Goal: Task Accomplishment & Management: Use online tool/utility

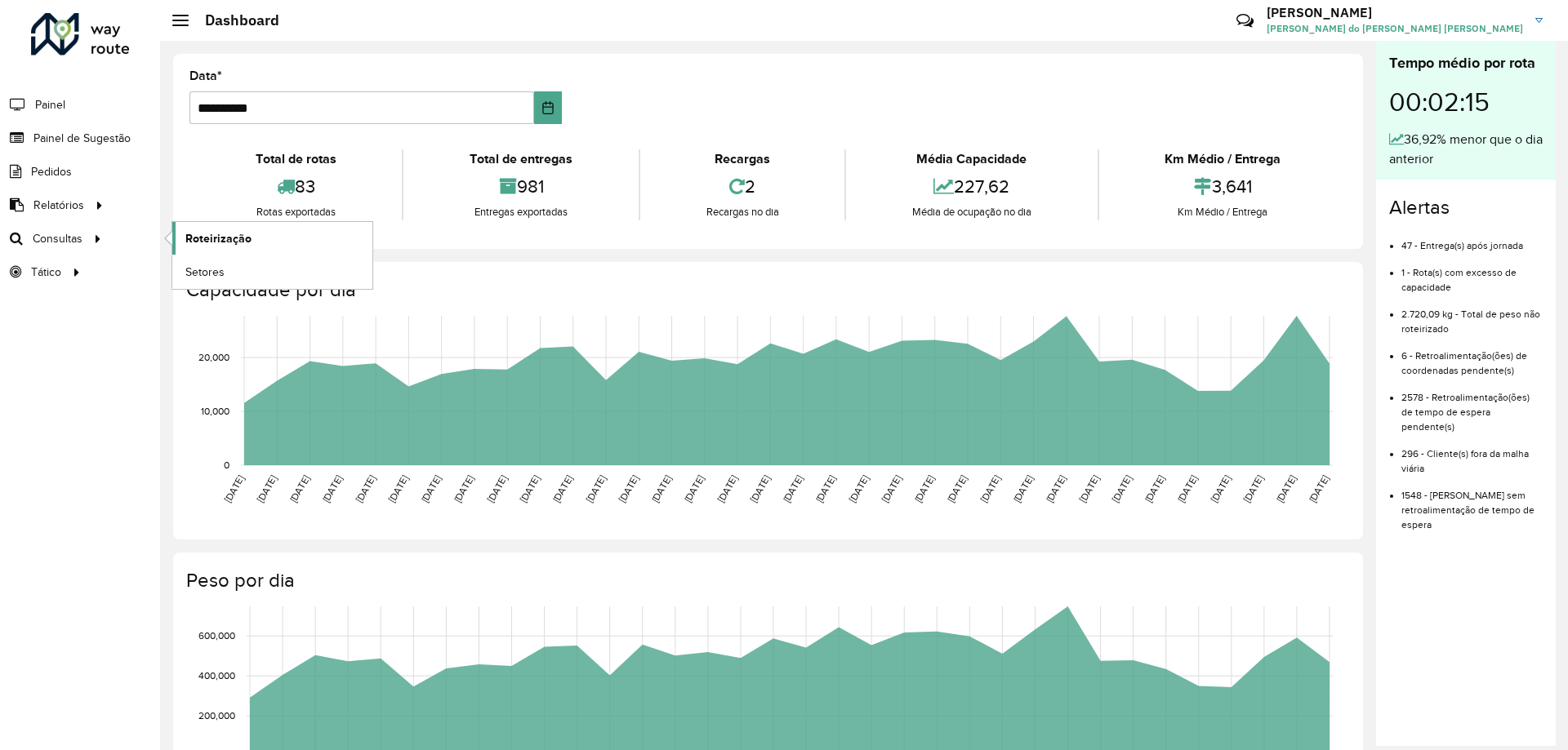
click at [233, 239] on span "Roteirização" at bounding box center [218, 239] width 66 height 18
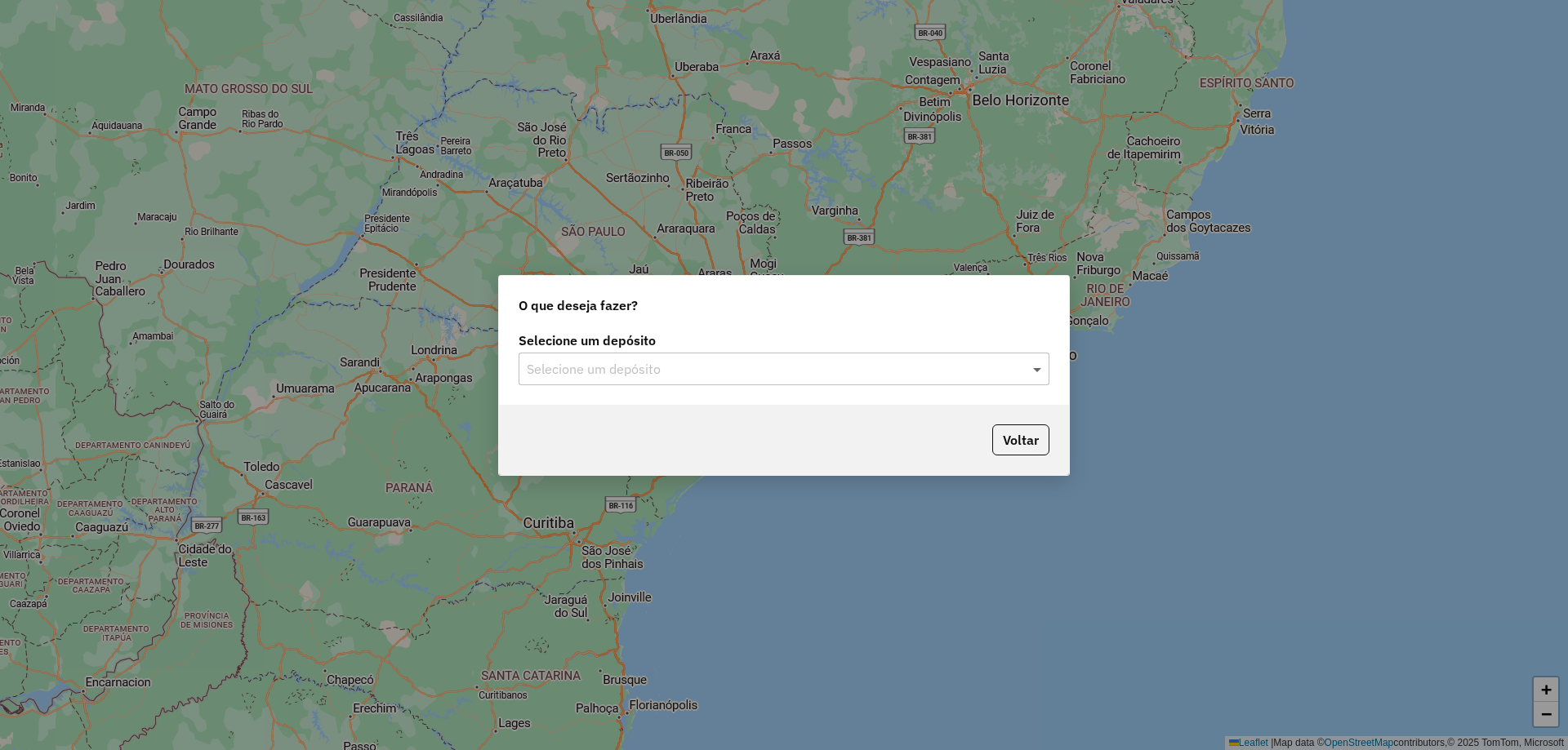
click at [1039, 373] on span at bounding box center [1039, 369] width 20 height 19
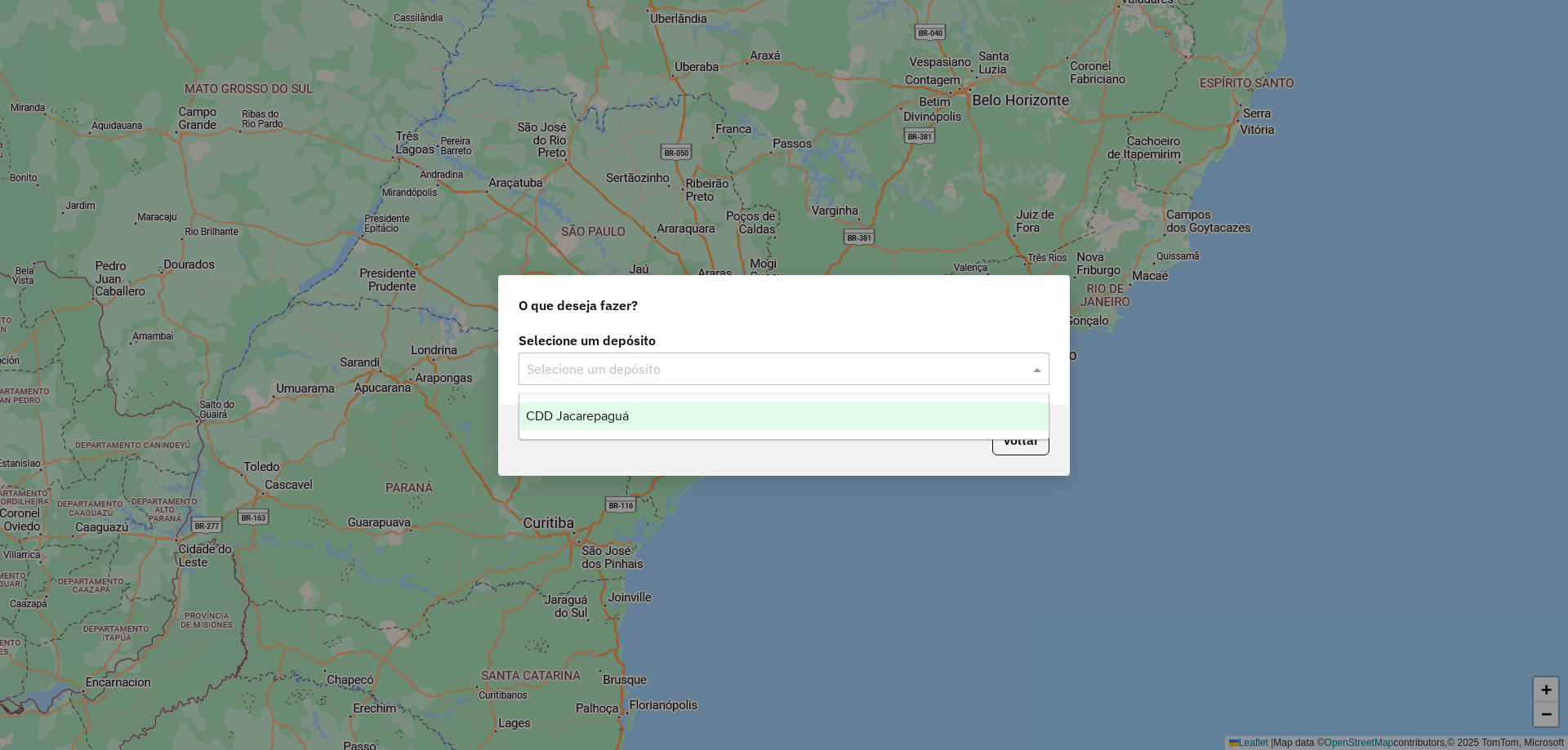
click at [626, 421] on span "CDD Jacarepaguá" at bounding box center [577, 415] width 103 height 14
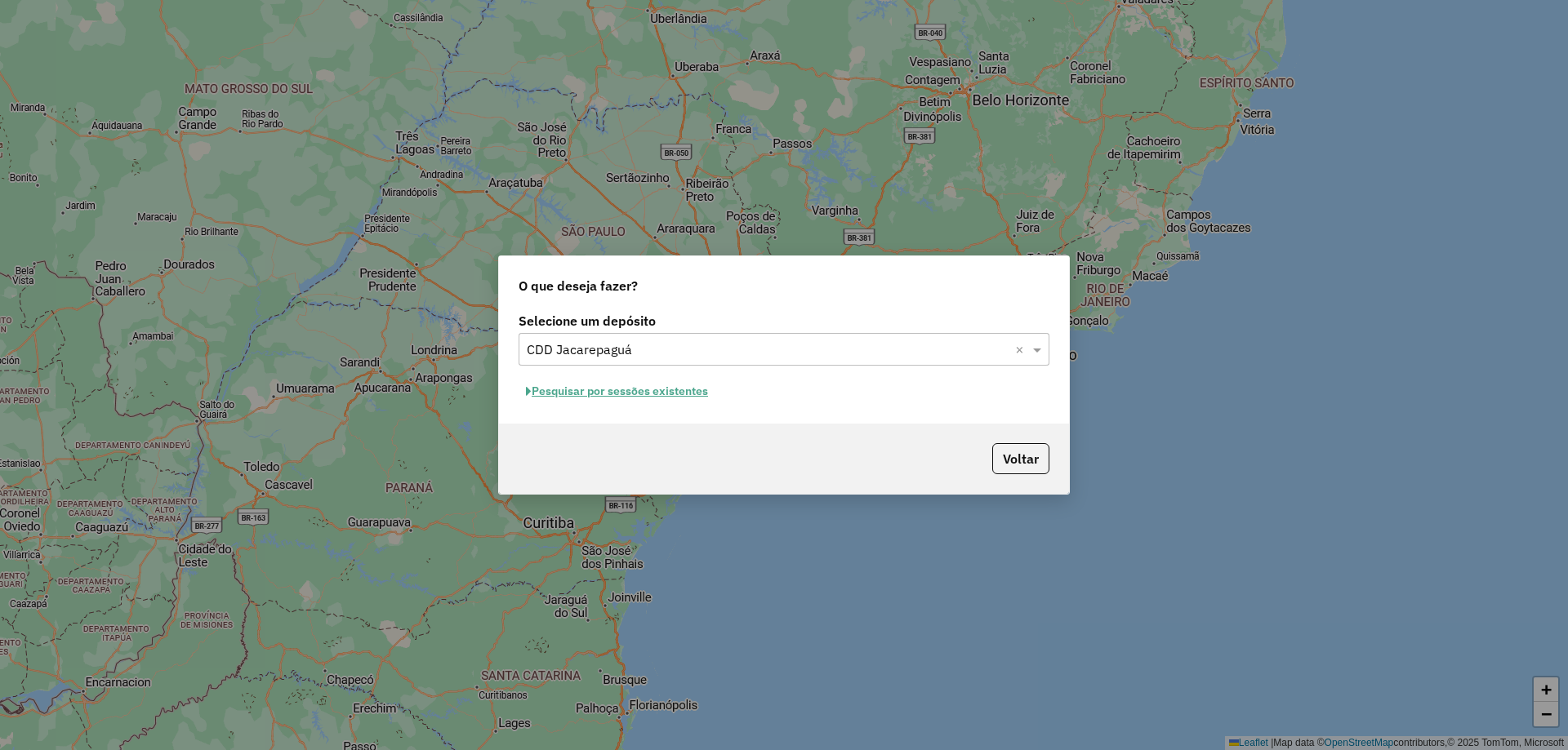
click at [621, 395] on button "Pesquisar por sessões existentes" at bounding box center [617, 391] width 197 height 25
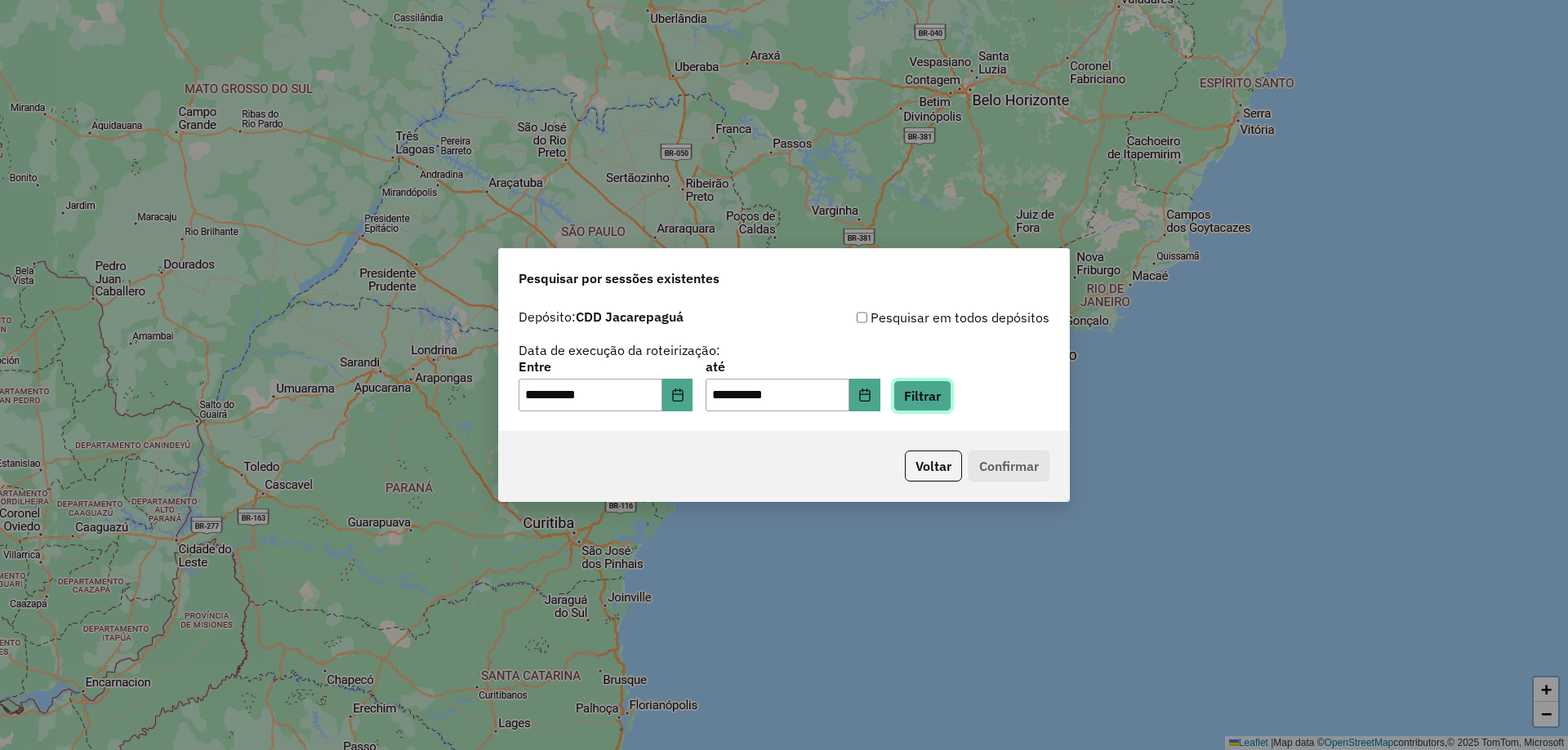
click at [949, 391] on button "Filtrar" at bounding box center [921, 395] width 58 height 31
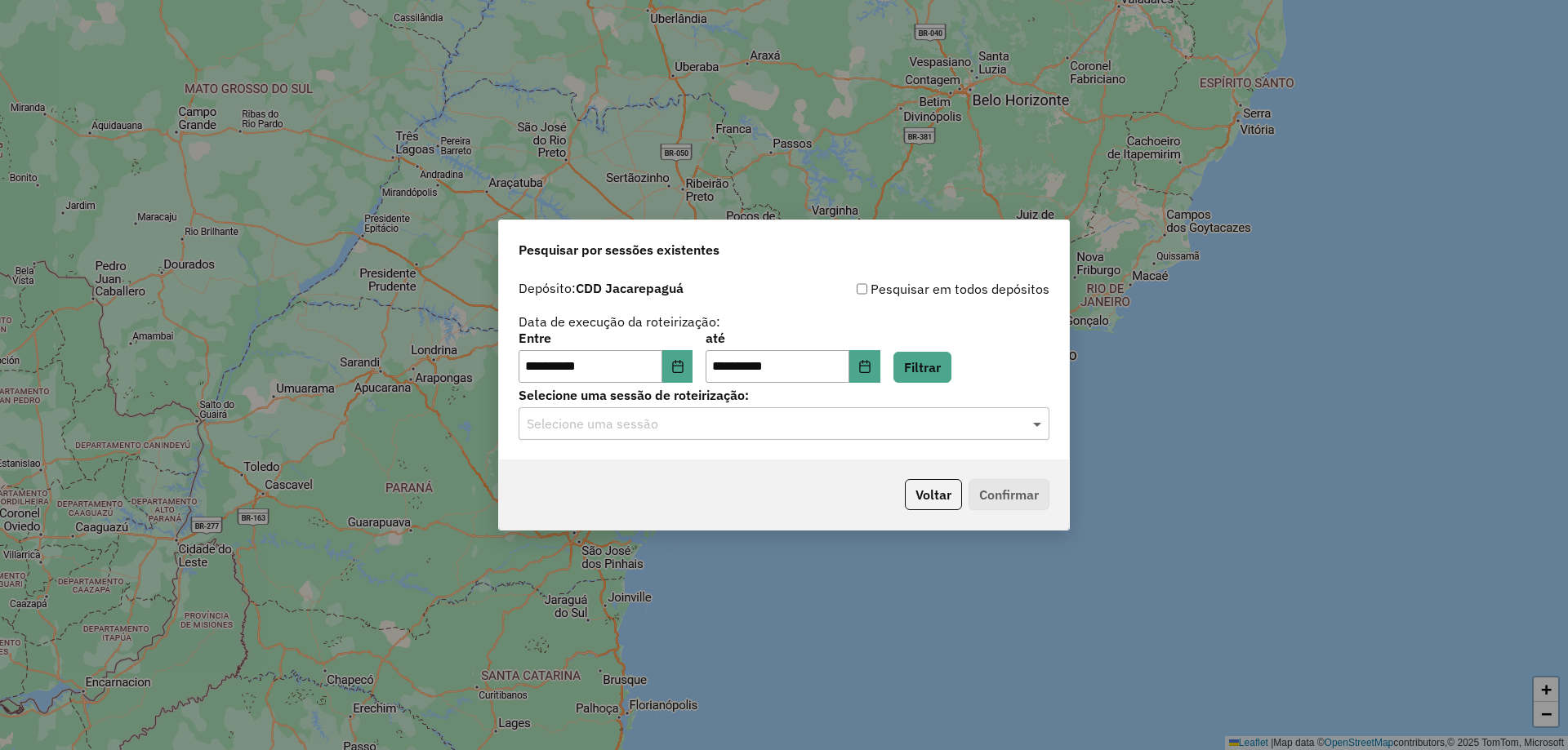
click at [1036, 426] on span at bounding box center [1039, 423] width 20 height 19
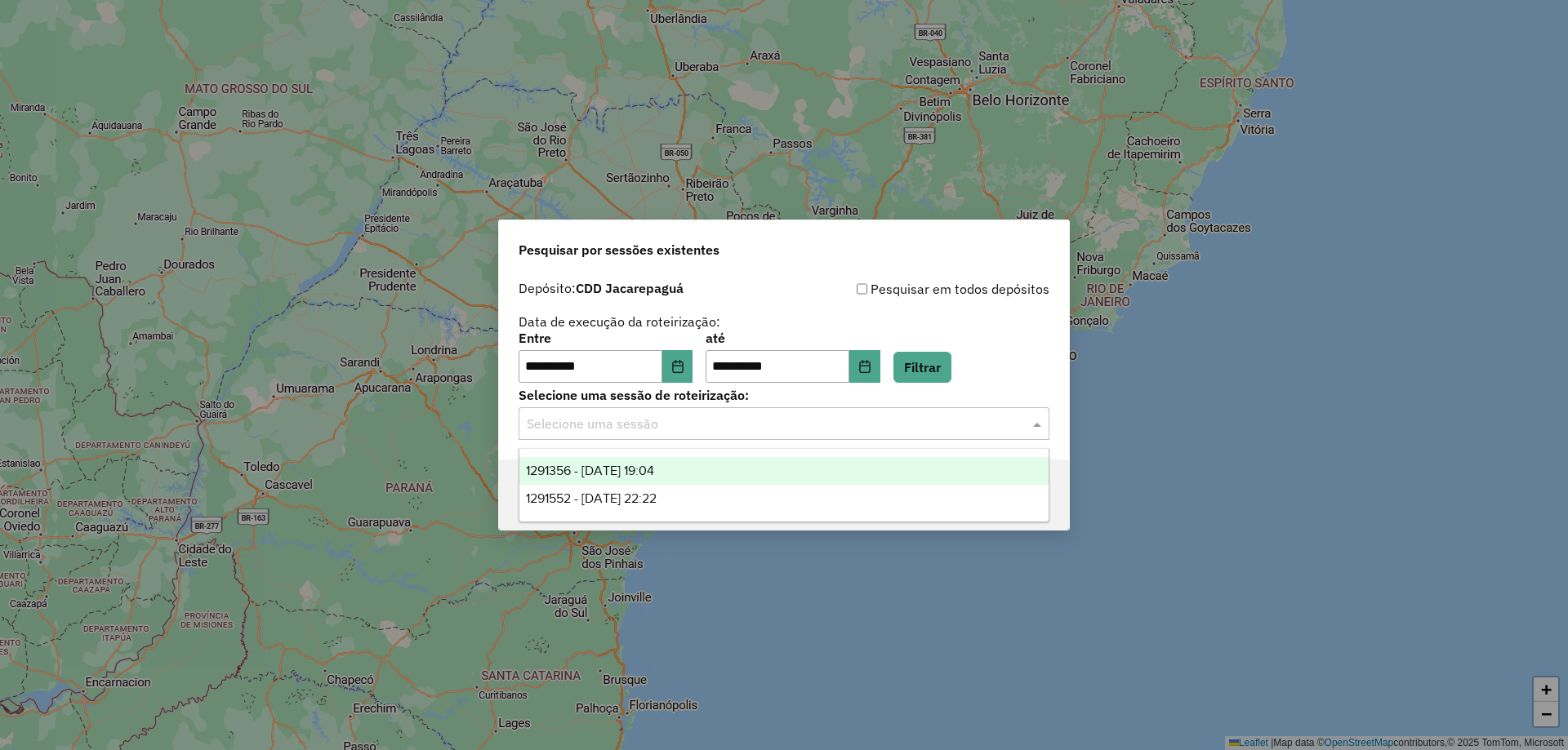
click at [653, 469] on span "1291356 - [DATE] 19:04" at bounding box center [590, 471] width 129 height 14
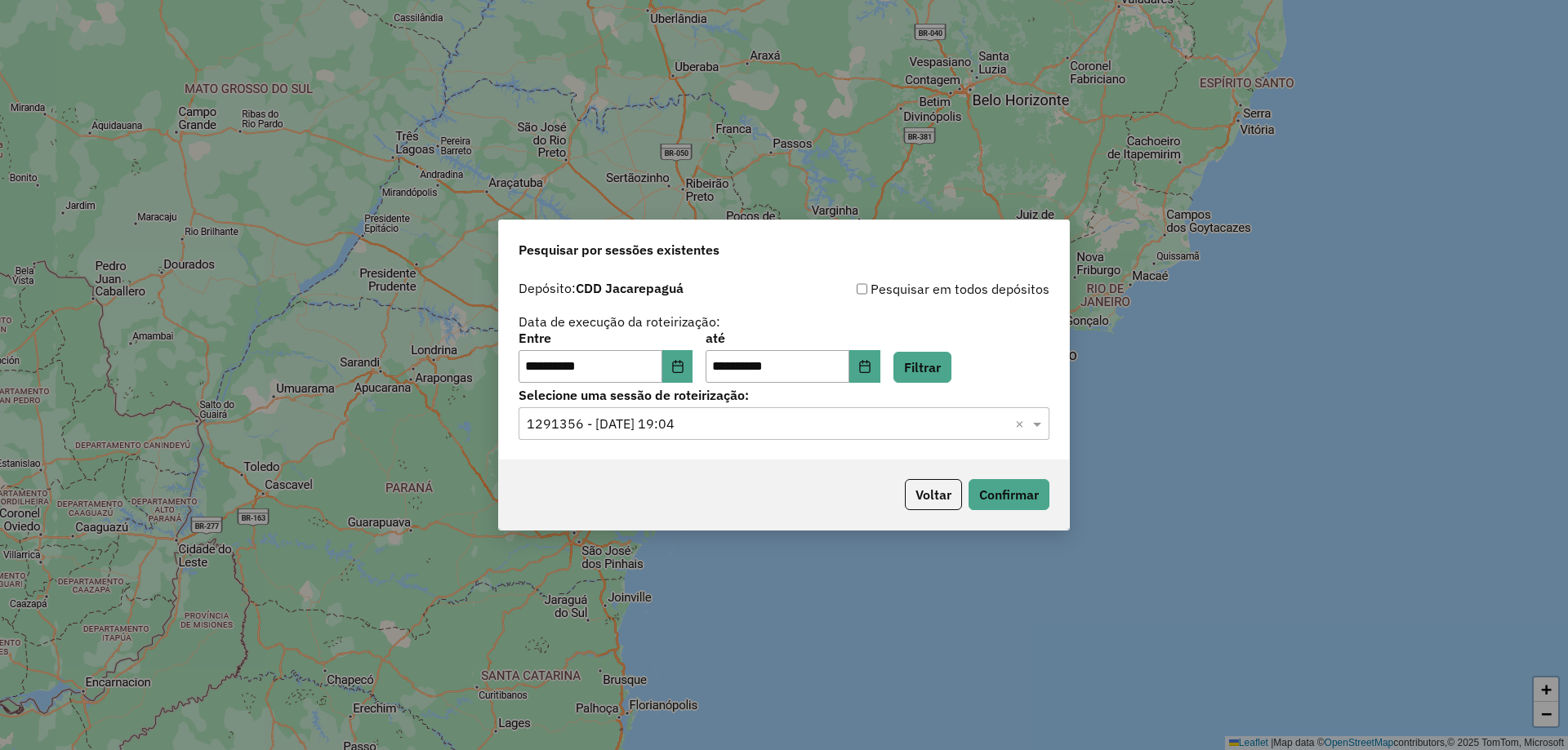
click at [988, 516] on div "Voltar Confirmar" at bounding box center [784, 495] width 570 height 70
click at [996, 496] on button "Confirmar" at bounding box center [1008, 494] width 81 height 31
